Goal: Task Accomplishment & Management: Use online tool/utility

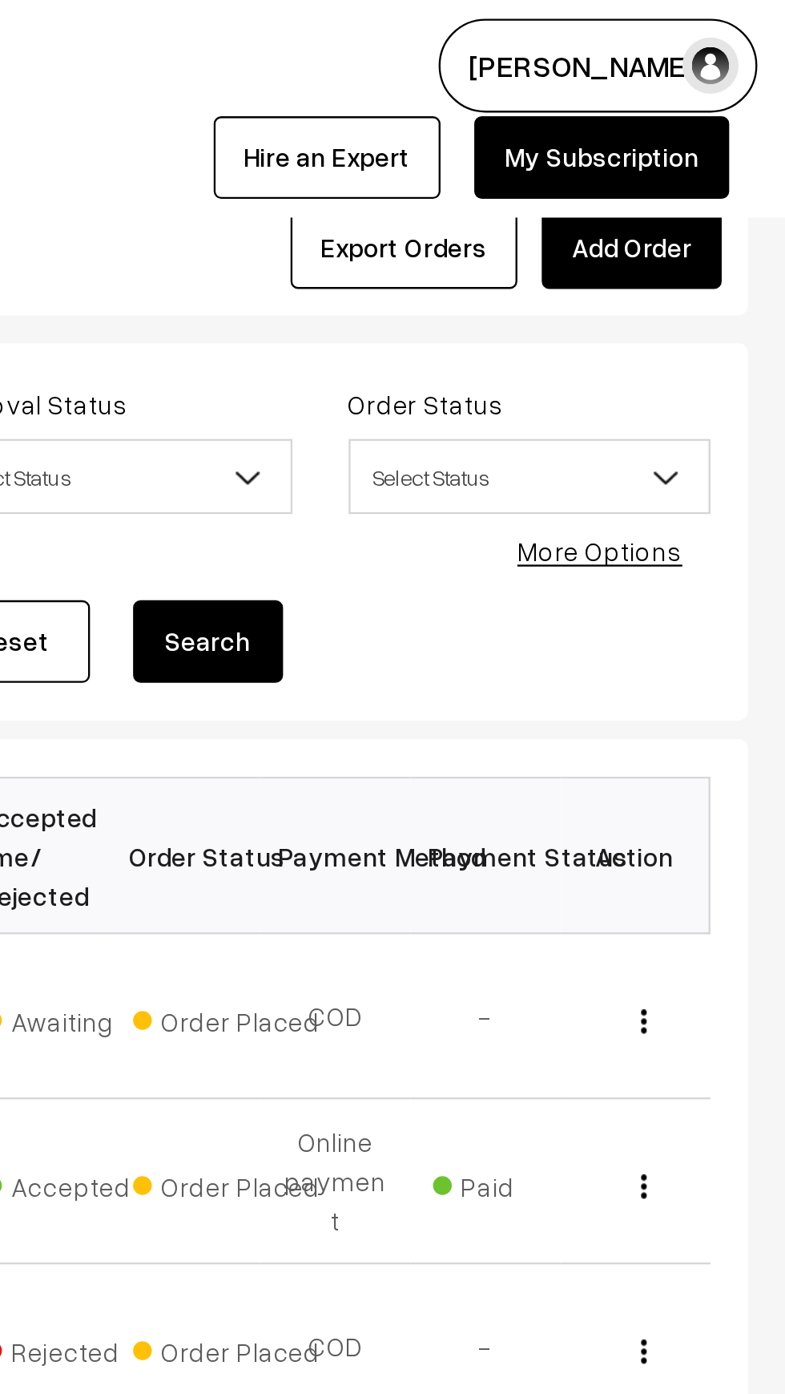
click at [740, 108] on link "Add Order" at bounding box center [719, 105] width 77 height 35
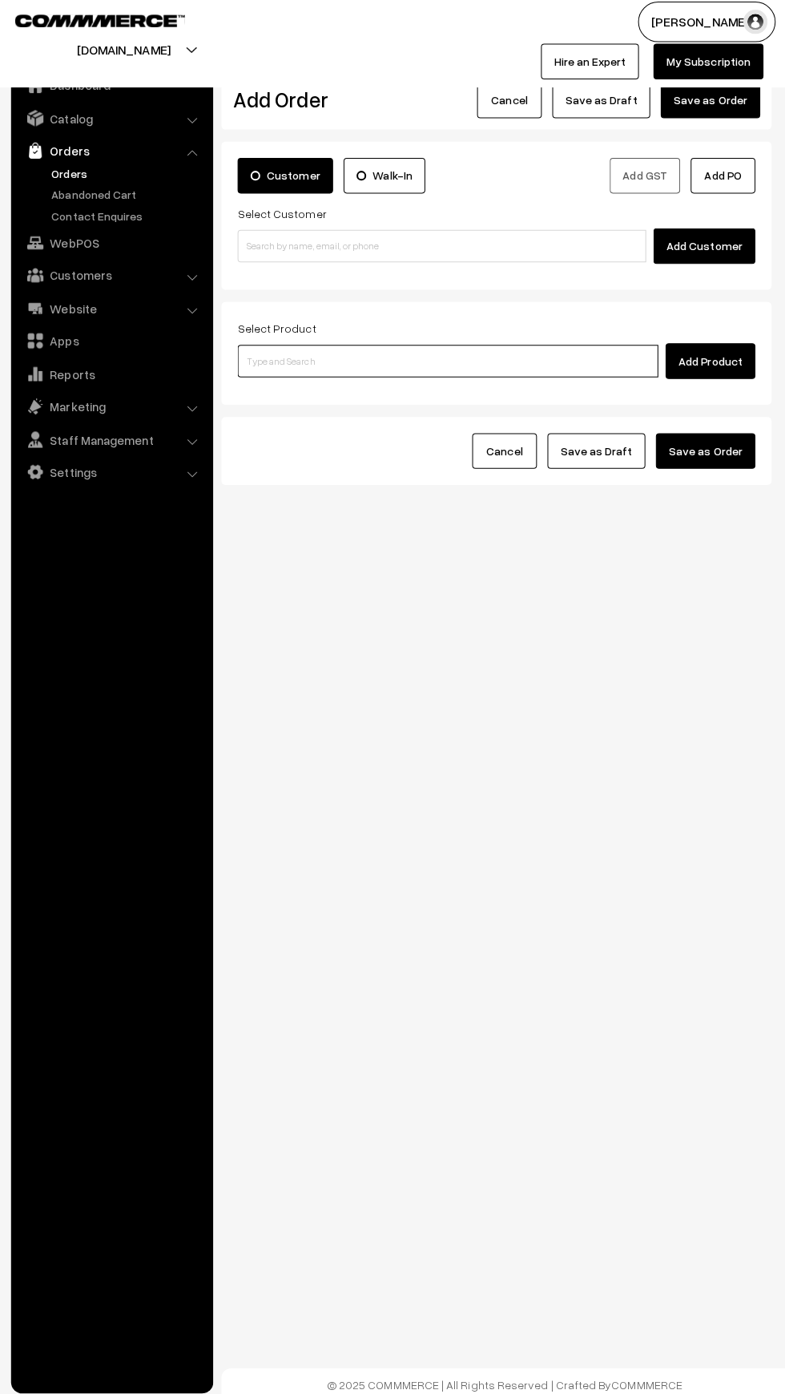
click at [361, 364] on input at bounding box center [448, 364] width 417 height 32
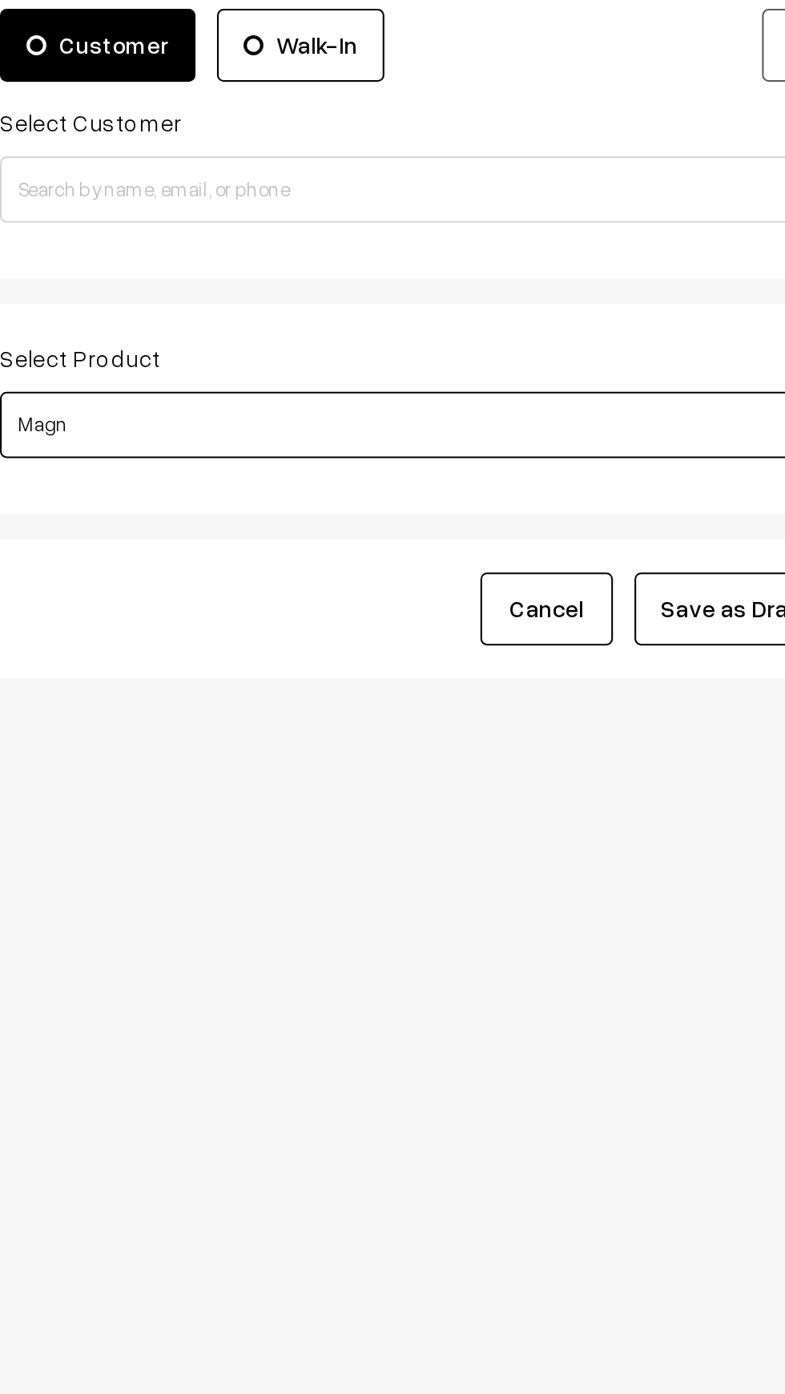
type input "Magne"
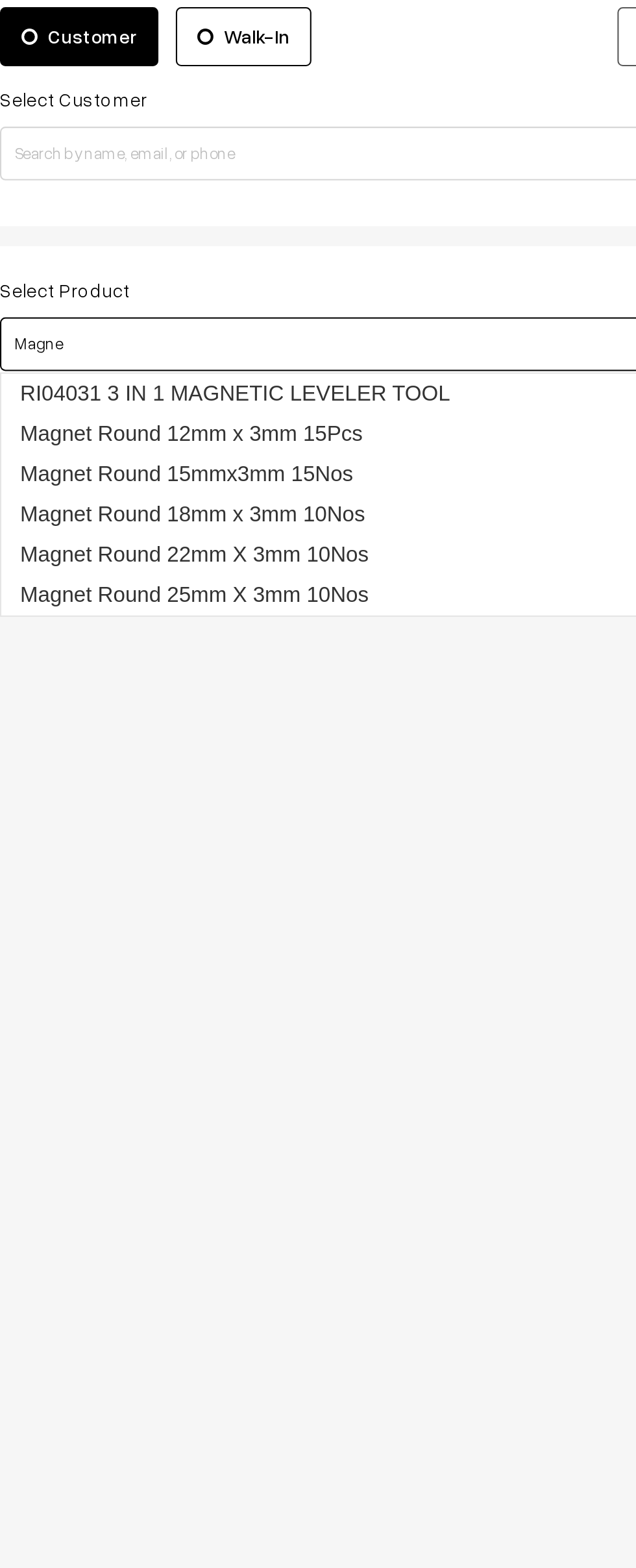
click at [348, 345] on link "Magnet Round 12mm x 3mm 15Pcs" at bounding box center [365, 338] width 339 height 19
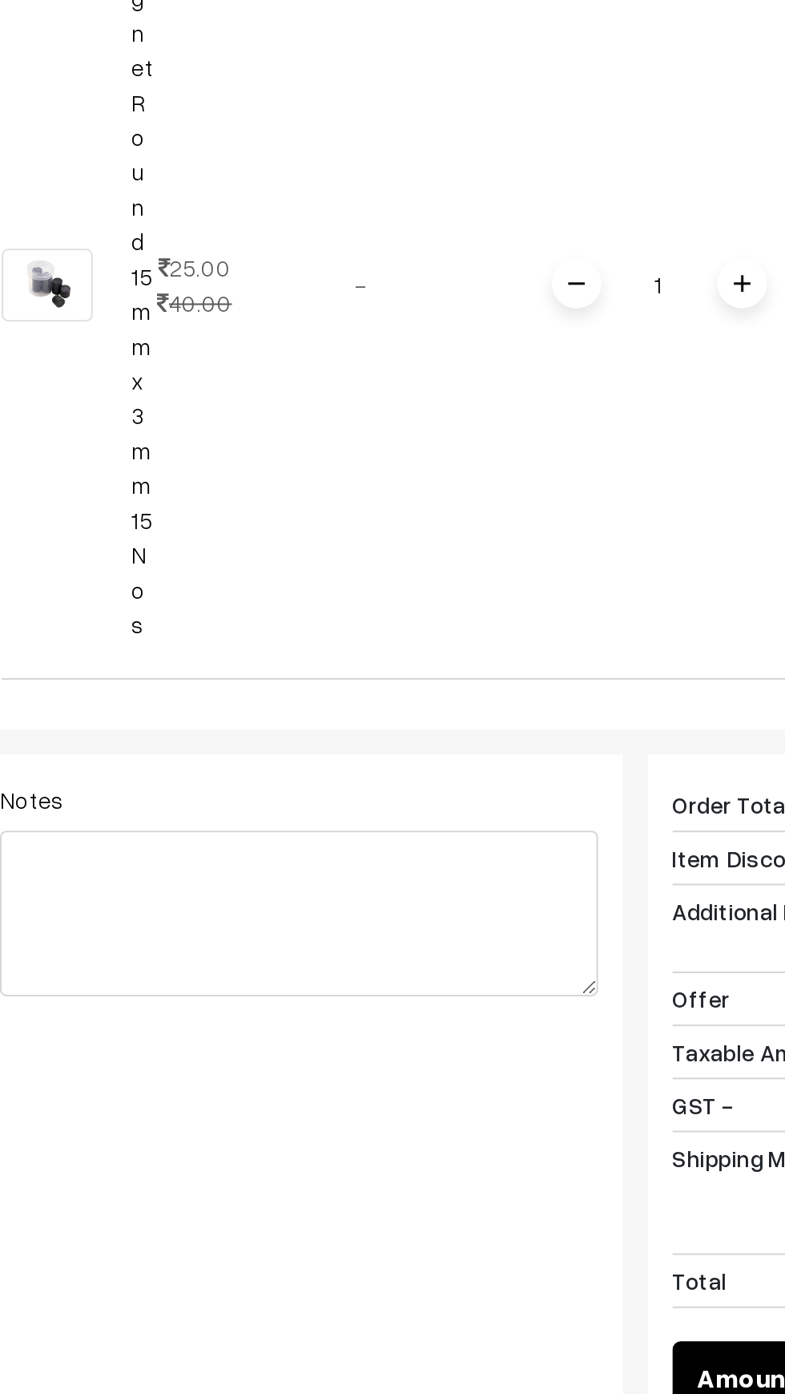
scroll to position [0, 6]
